Goal: Information Seeking & Learning: Learn about a topic

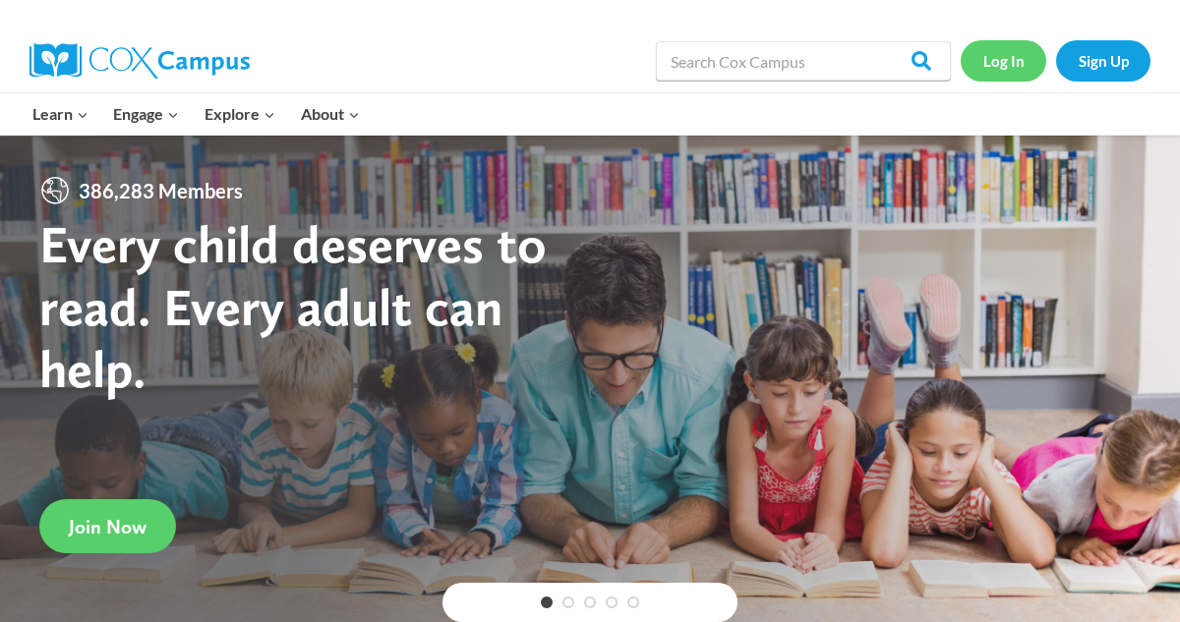
click at [997, 62] on link "Log In" at bounding box center [1003, 60] width 86 height 40
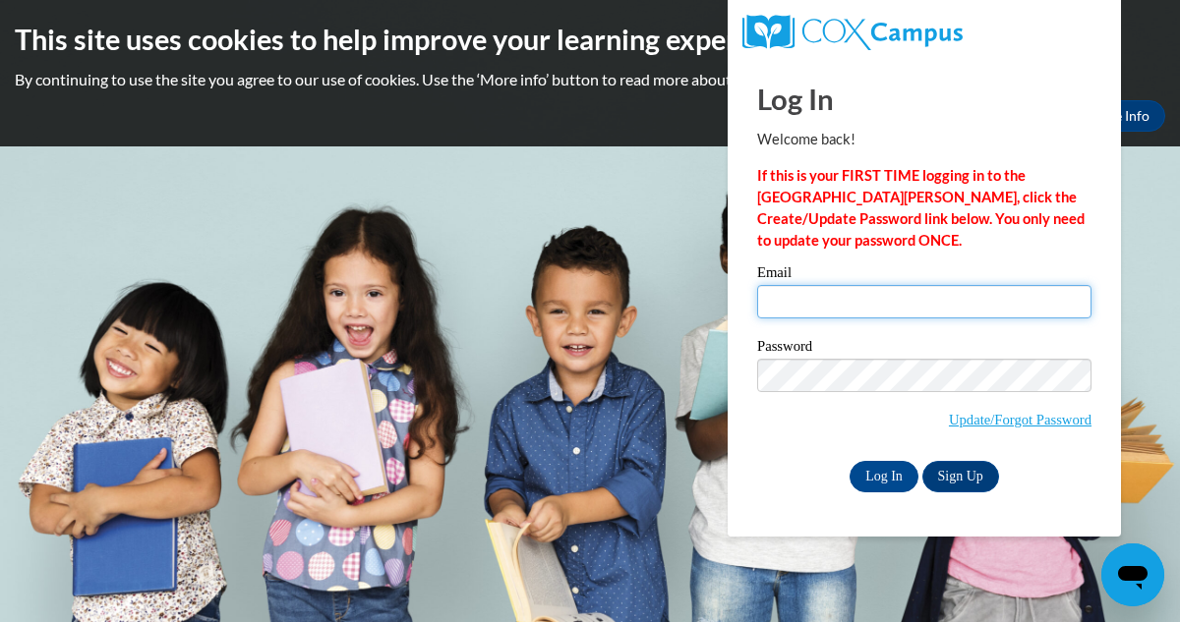
click at [831, 308] on input "Email" at bounding box center [924, 301] width 334 height 33
type input "[EMAIL_ADDRESS][DOMAIN_NAME]"
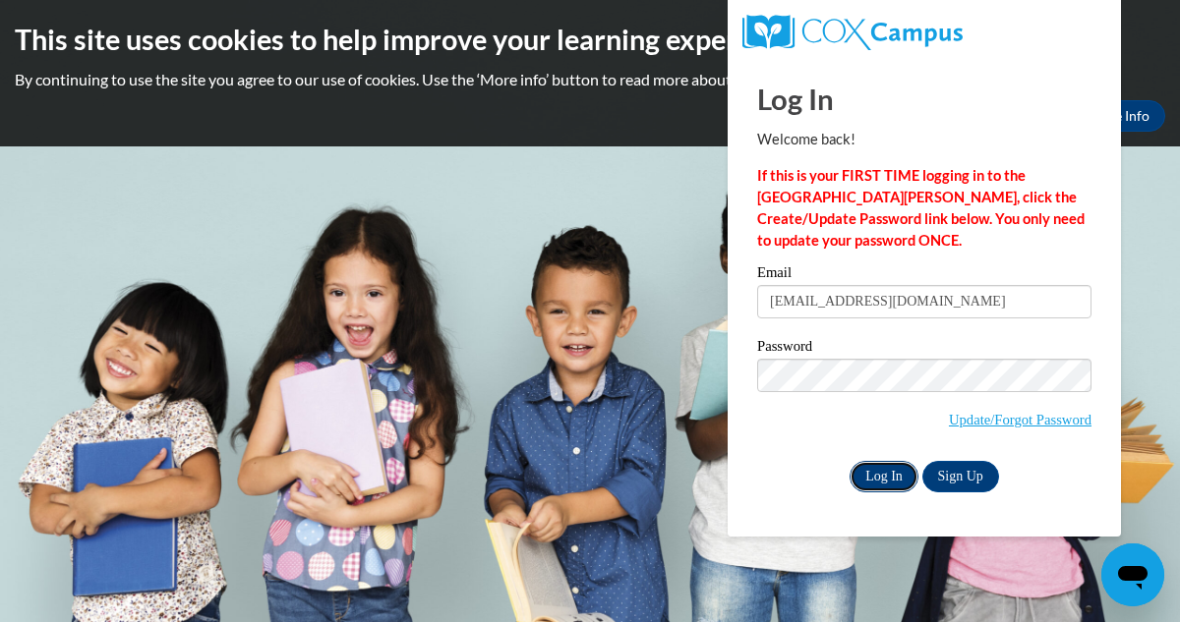
click at [892, 468] on input "Log In" at bounding box center [883, 476] width 69 height 31
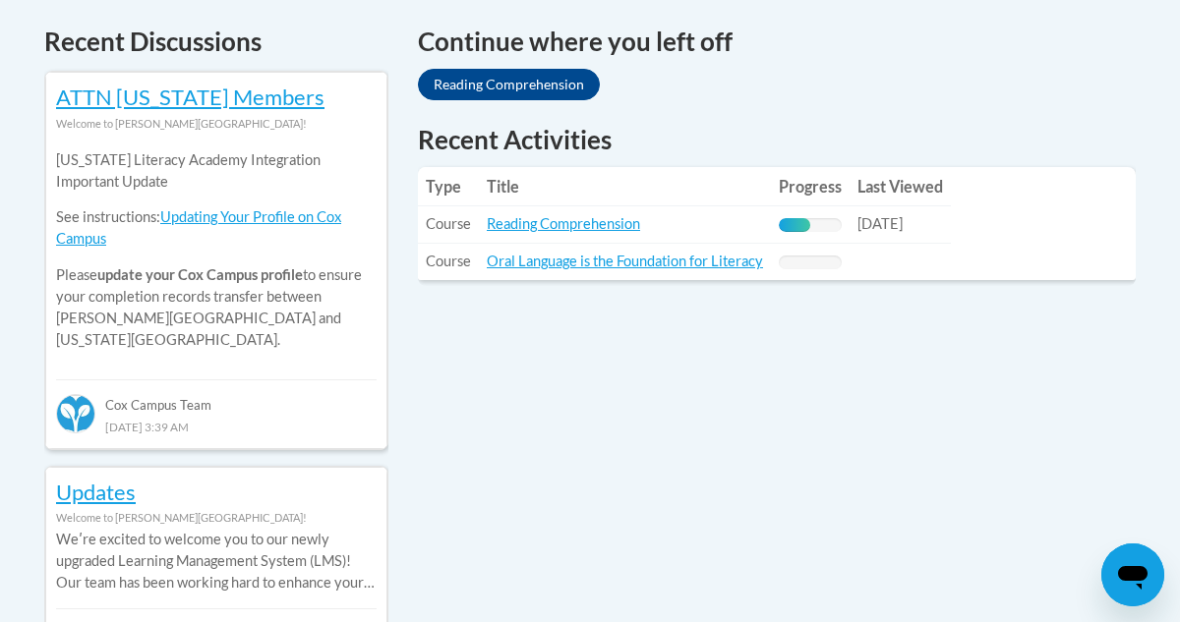
scroll to position [847, 0]
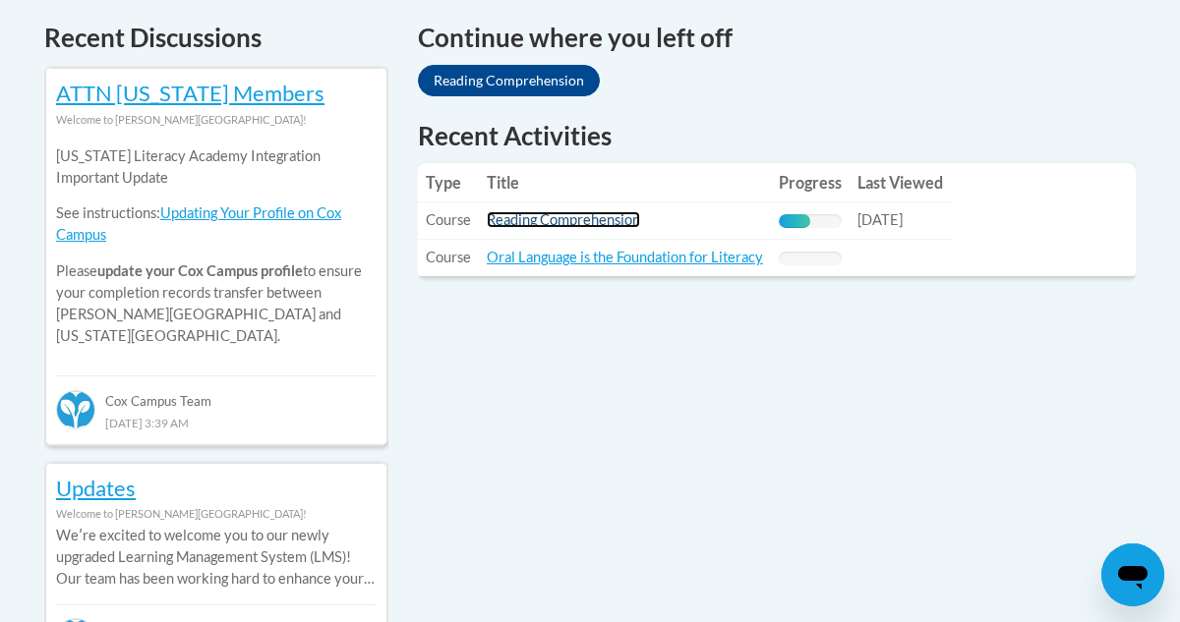
click at [562, 226] on link "Reading Comprehension" at bounding box center [563, 219] width 153 height 17
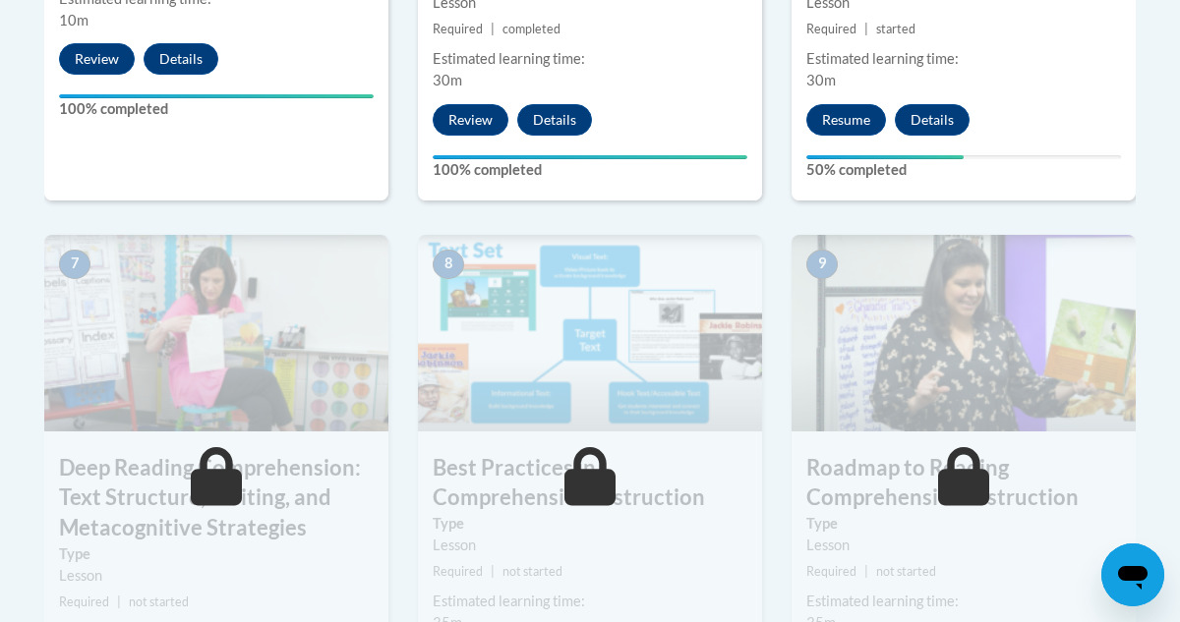
scroll to position [1513, 0]
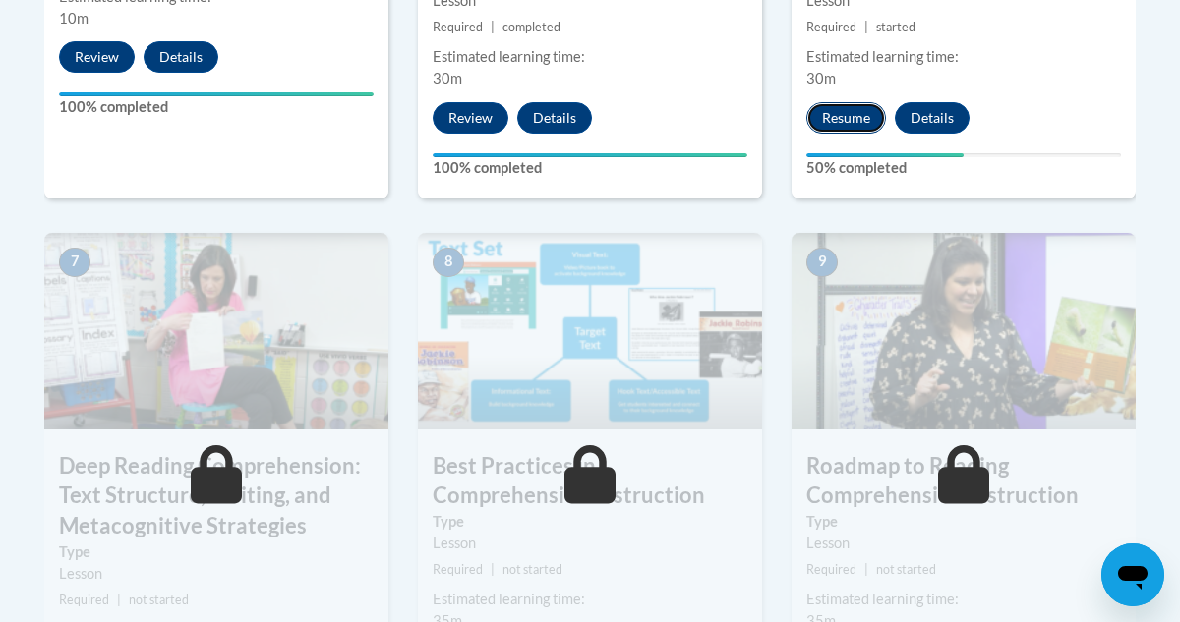
click at [831, 119] on button "Resume" at bounding box center [846, 117] width 80 height 31
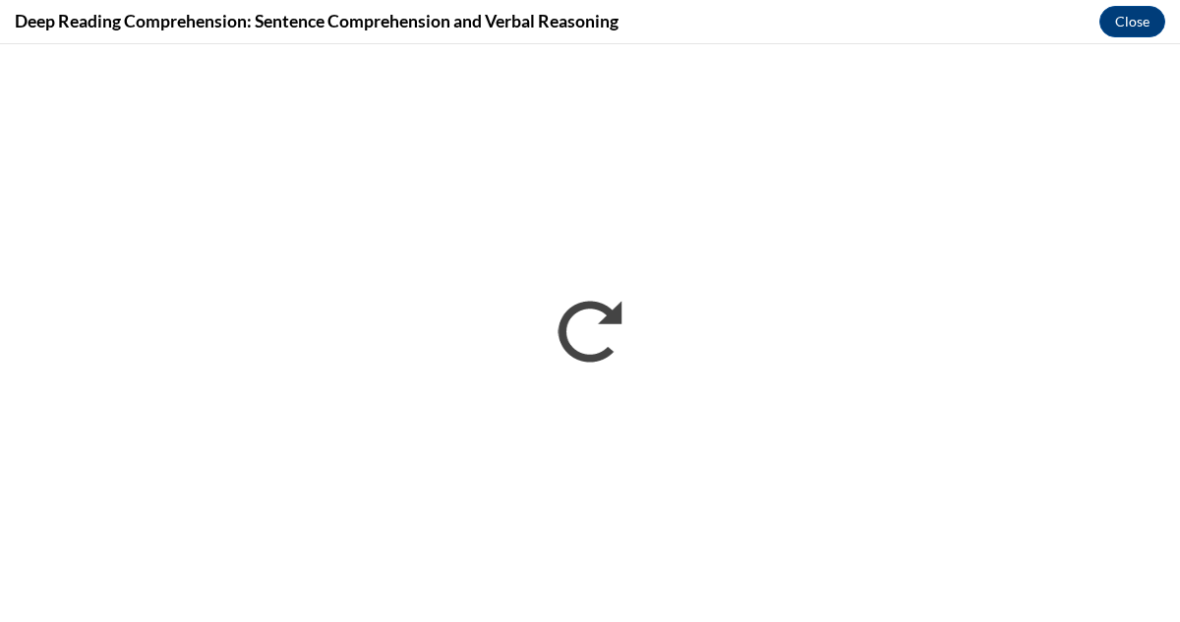
scroll to position [0, 0]
